Goal: Navigation & Orientation: Find specific page/section

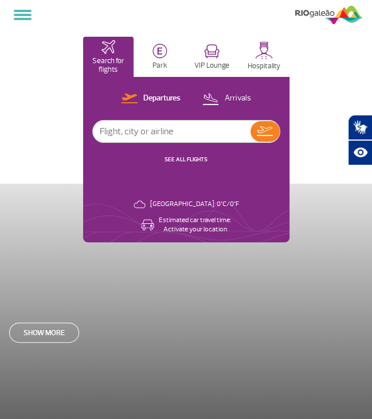
select select
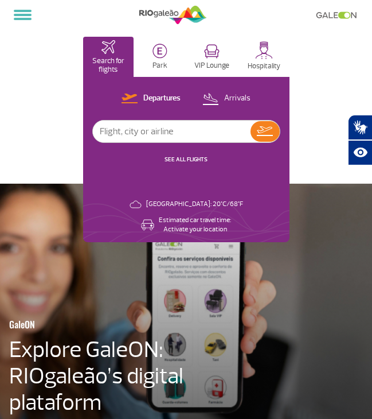
select select
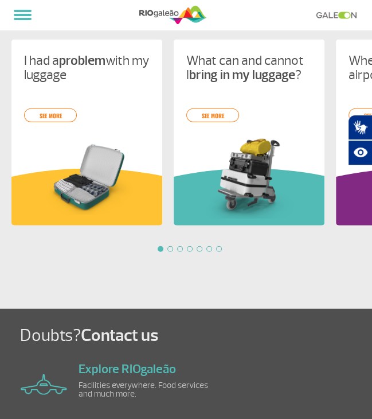
scroll to position [1108, 0]
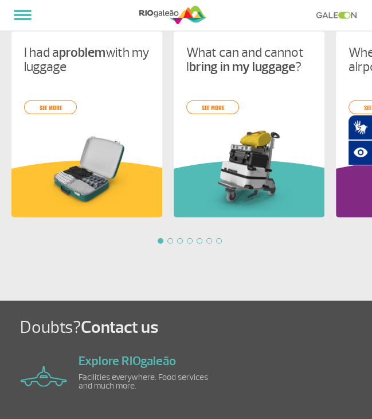
click at [168, 240] on div at bounding box center [171, 241] width 6 height 6
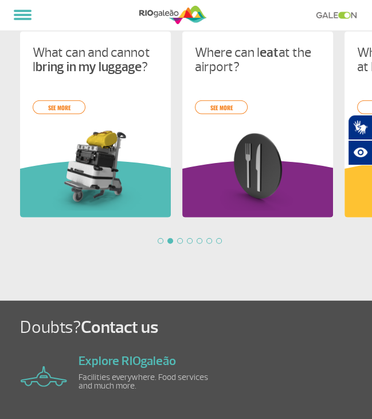
scroll to position [0, 162]
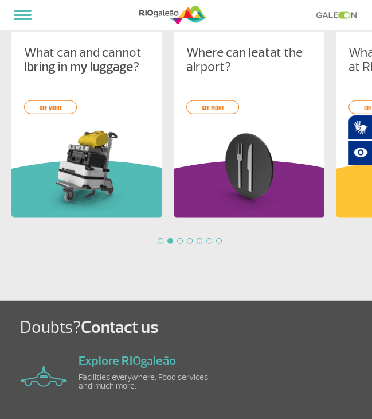
drag, startPoint x: 174, startPoint y: 239, endPoint x: 183, endPoint y: 240, distance: 9.3
click at [178, 239] on div at bounding box center [191, 241] width 361 height 6
click at [184, 241] on div at bounding box center [191, 241] width 361 height 6
click at [182, 241] on div at bounding box center [180, 241] width 6 height 6
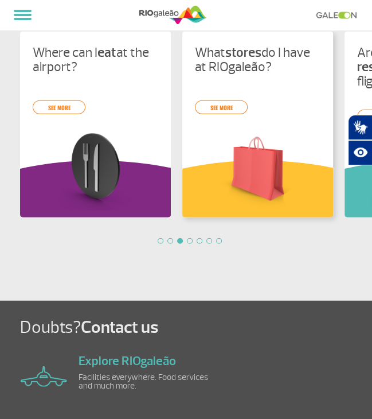
scroll to position [0, 325]
